Goal: Go to known website: Go to known website

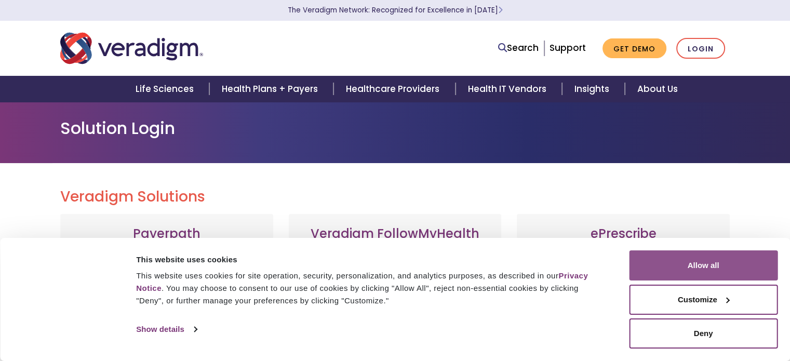
click at [723, 266] on button "Allow all" at bounding box center [703, 265] width 149 height 30
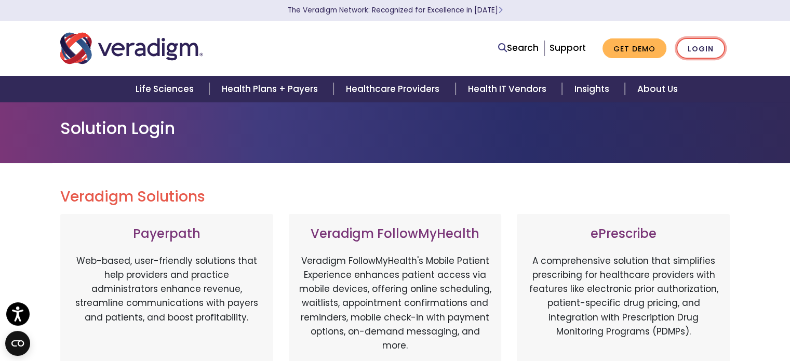
click at [689, 47] on link "Login" at bounding box center [701, 48] width 49 height 21
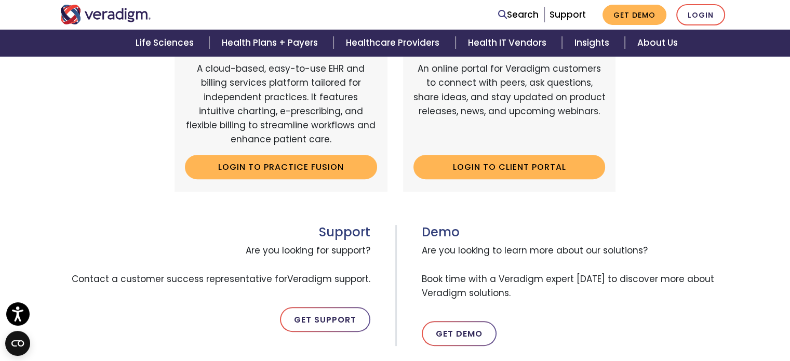
scroll to position [288, 0]
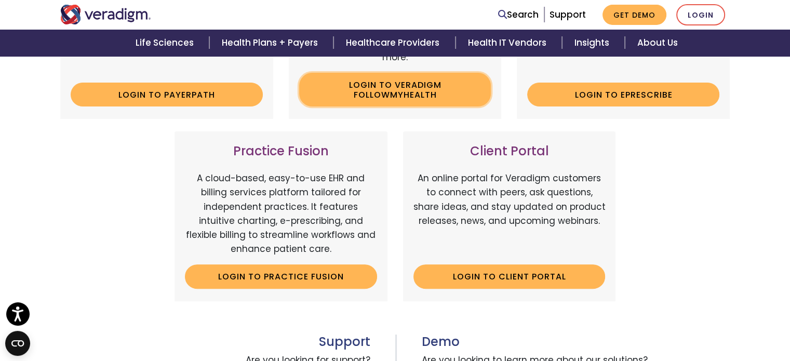
click at [347, 87] on link "Login to Veradigm FollowMyHealth" at bounding box center [395, 90] width 192 height 34
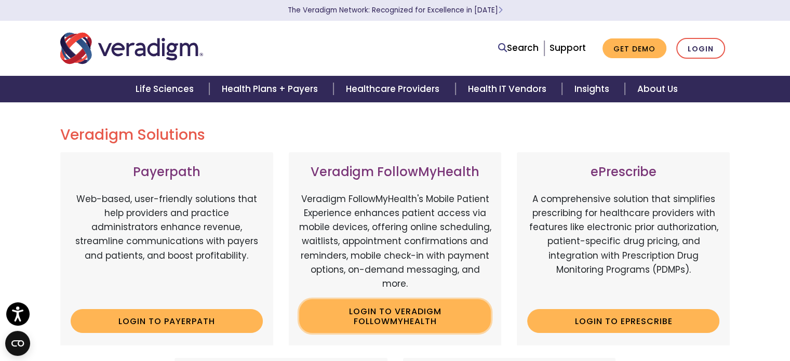
scroll to position [0, 0]
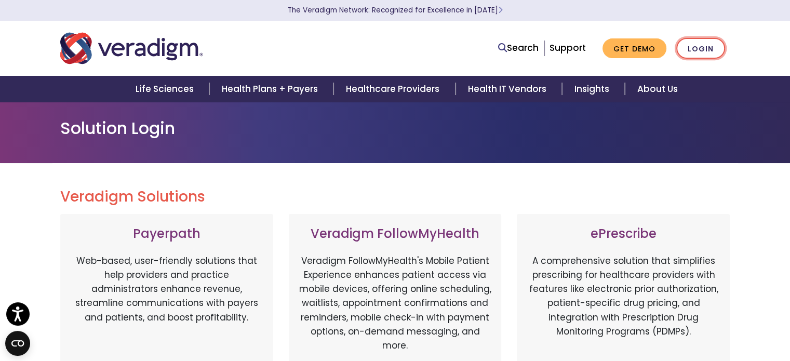
click at [699, 47] on link "Login" at bounding box center [701, 48] width 49 height 21
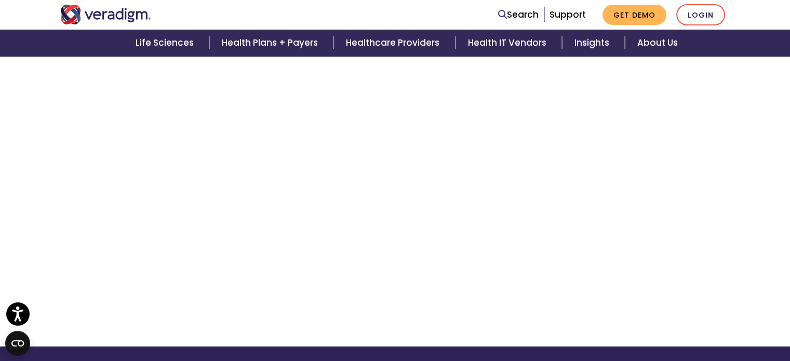
scroll to position [246, 0]
